Goal: Task Accomplishment & Management: Manage account settings

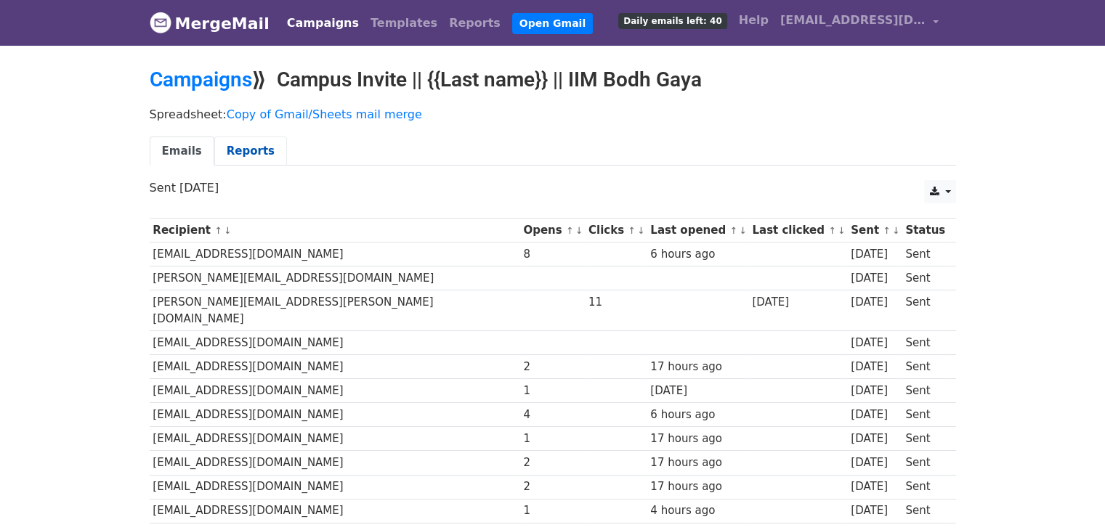
click at [236, 155] on link "Reports" at bounding box center [250, 152] width 73 height 30
click at [214, 76] on link "Campaigns" at bounding box center [201, 80] width 102 height 24
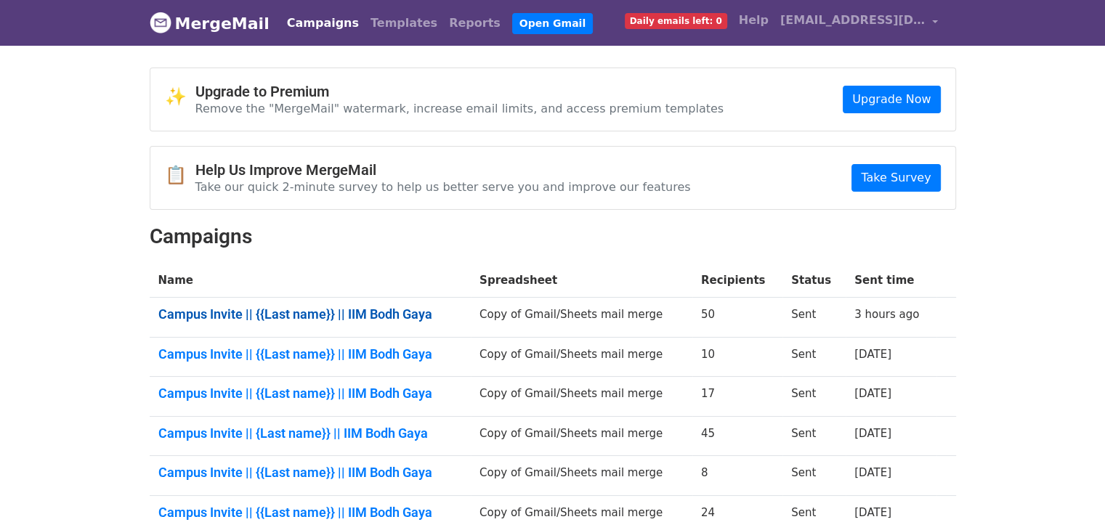
click at [389, 309] on link "Campus Invite || {{Last name}} || IIM Bodh Gaya" at bounding box center [310, 314] width 304 height 16
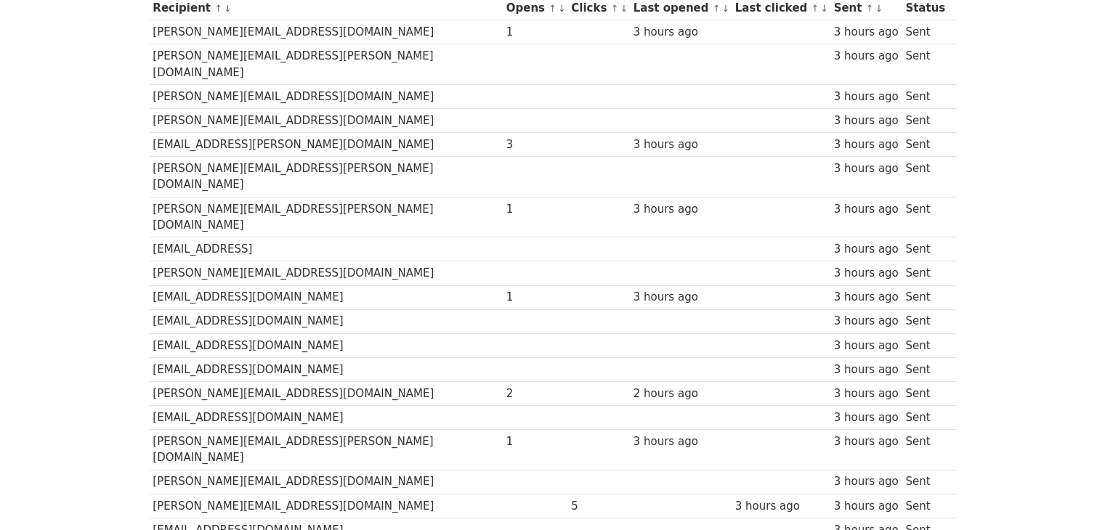
scroll to position [224, 0]
